Goal: Transaction & Acquisition: Book appointment/travel/reservation

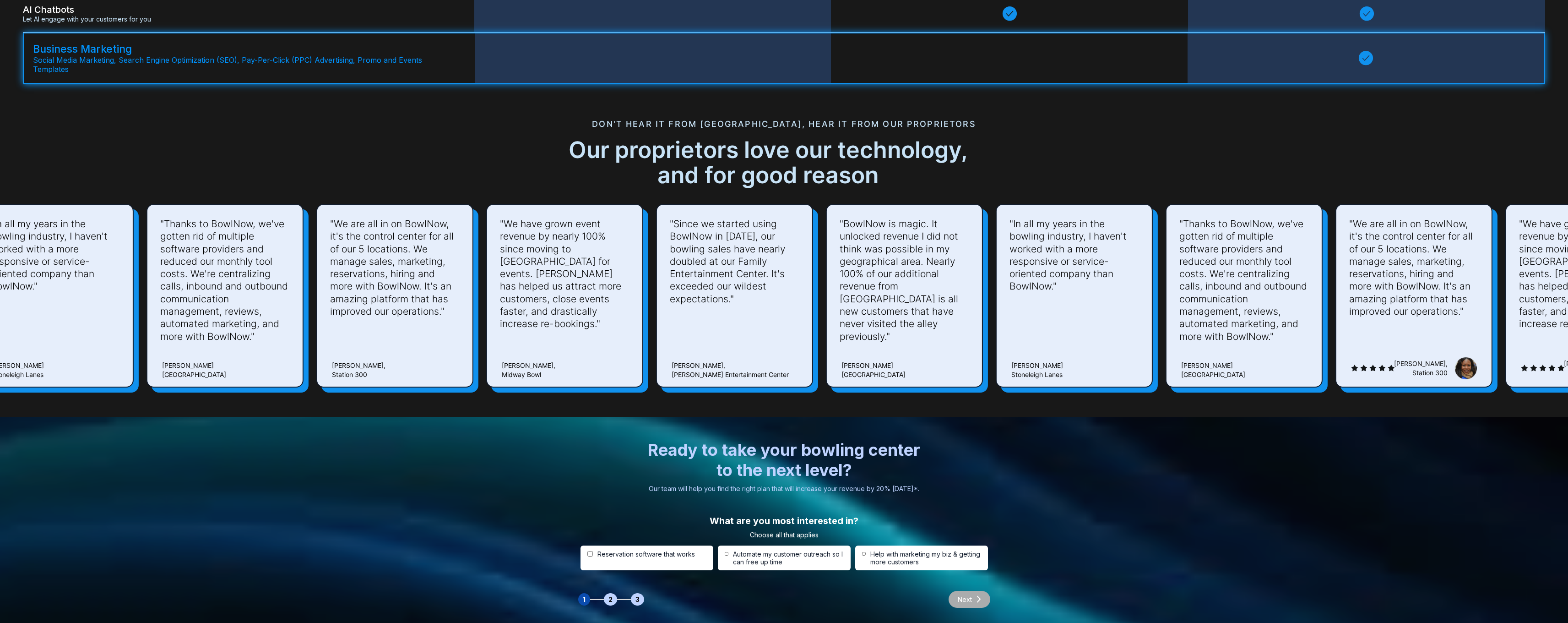
scroll to position [2538, 0]
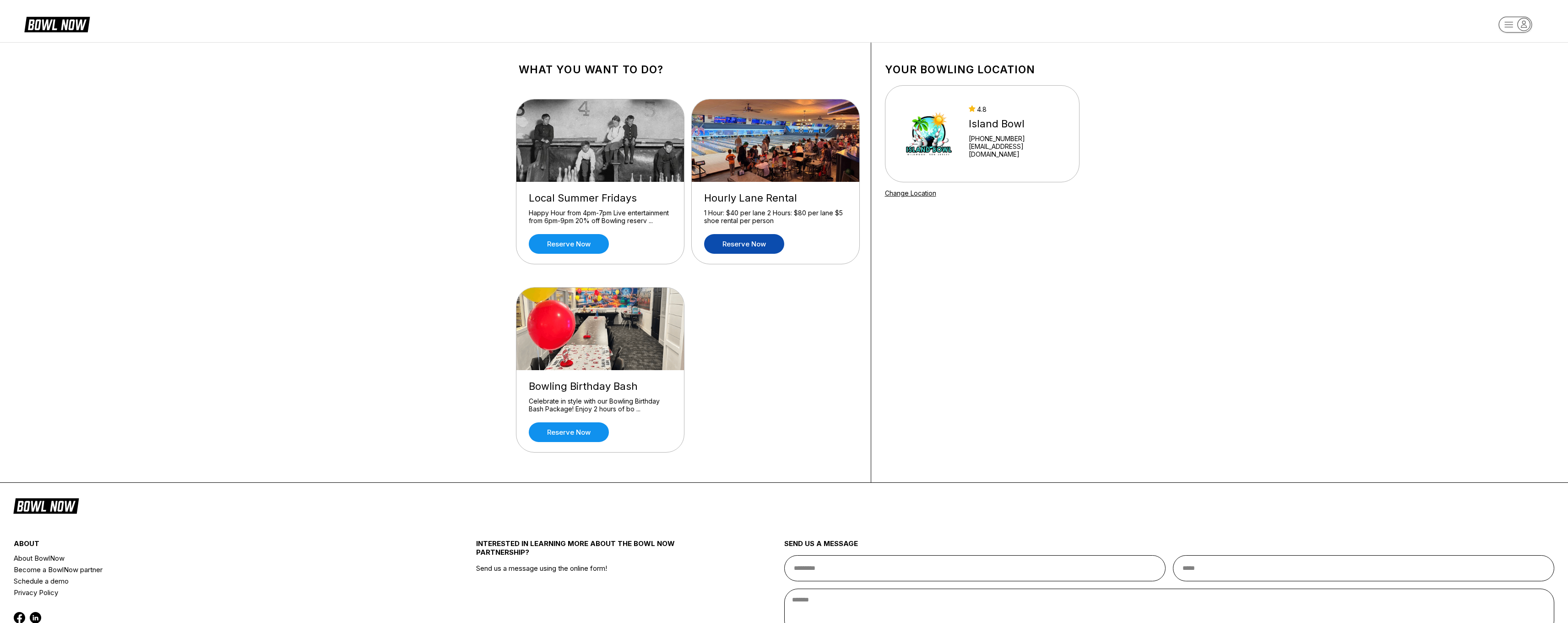
click at [757, 251] on link "Reserve now" at bounding box center [744, 244] width 80 height 20
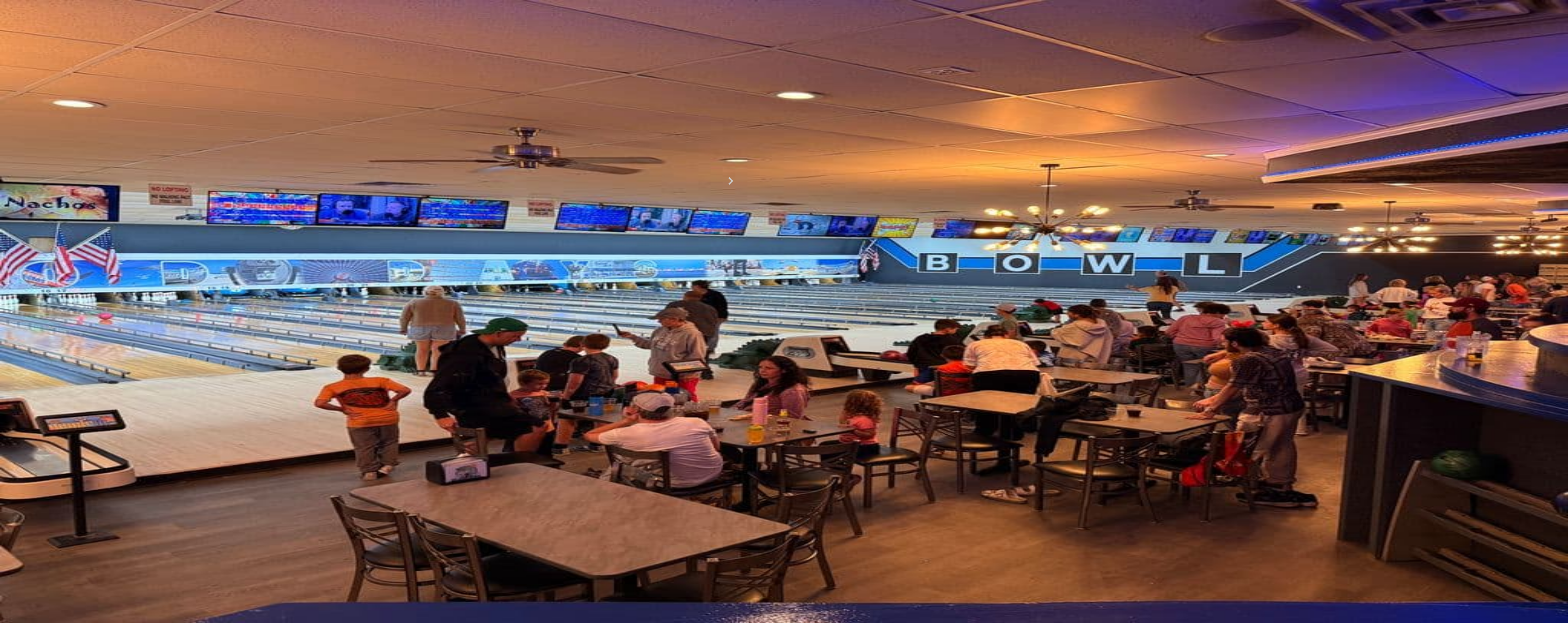
click at [610, 216] on div "3" at bounding box center [603, 210] width 13 height 13
click at [580, 216] on div "1" at bounding box center [573, 210] width 13 height 13
click at [595, 216] on div "2" at bounding box center [588, 210] width 13 height 13
click at [610, 216] on div "3" at bounding box center [603, 210] width 13 height 13
click at [624, 216] on div "4" at bounding box center [618, 210] width 13 height 13
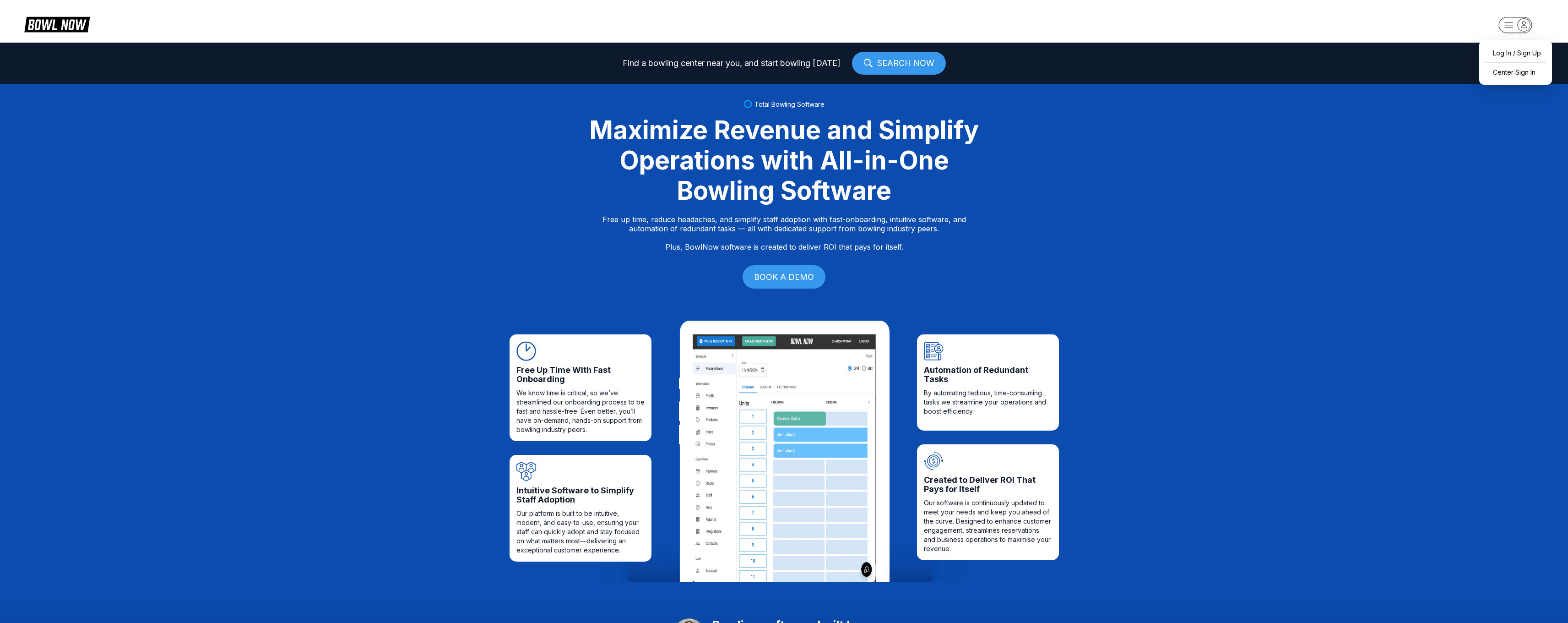
click at [1515, 22] on rect "button" at bounding box center [1515, 24] width 33 height 16
click at [1505, 23] on icon "button" at bounding box center [1509, 25] width 8 height 5
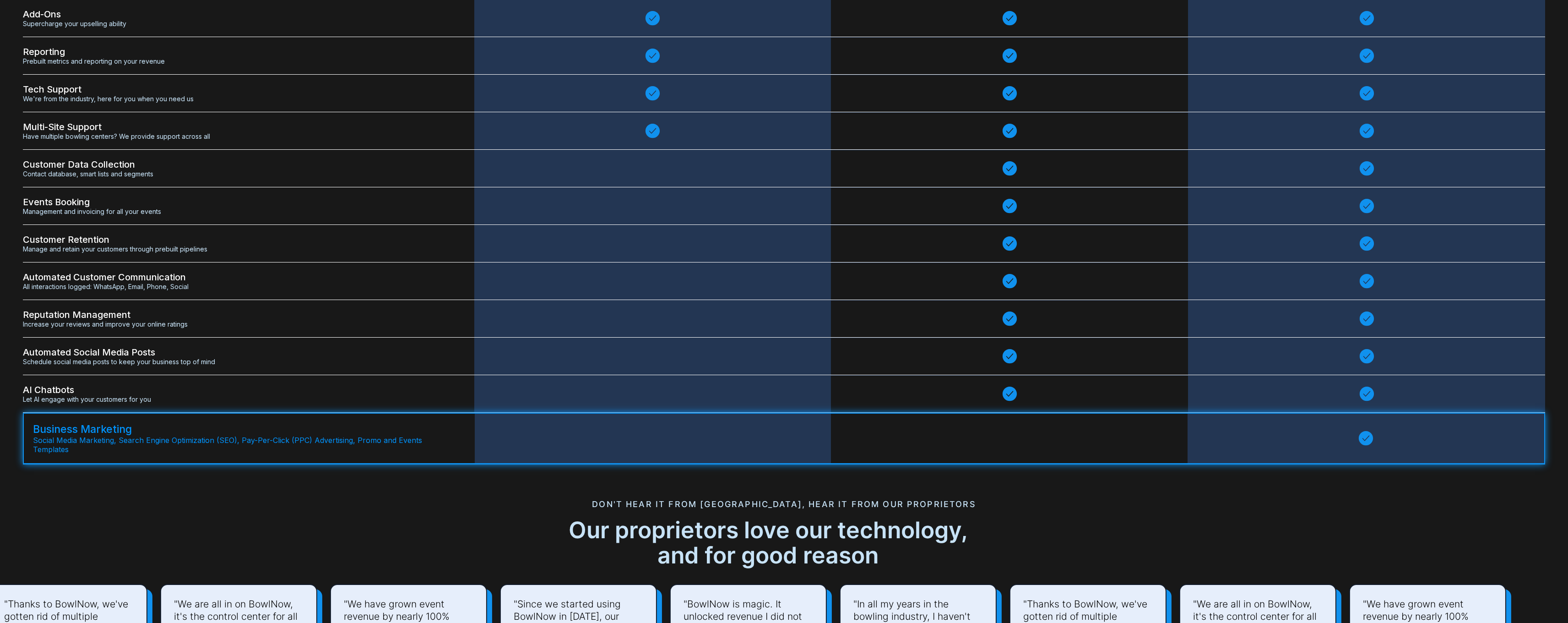
scroll to position [2269, 0]
